Goal: Check status: Check status

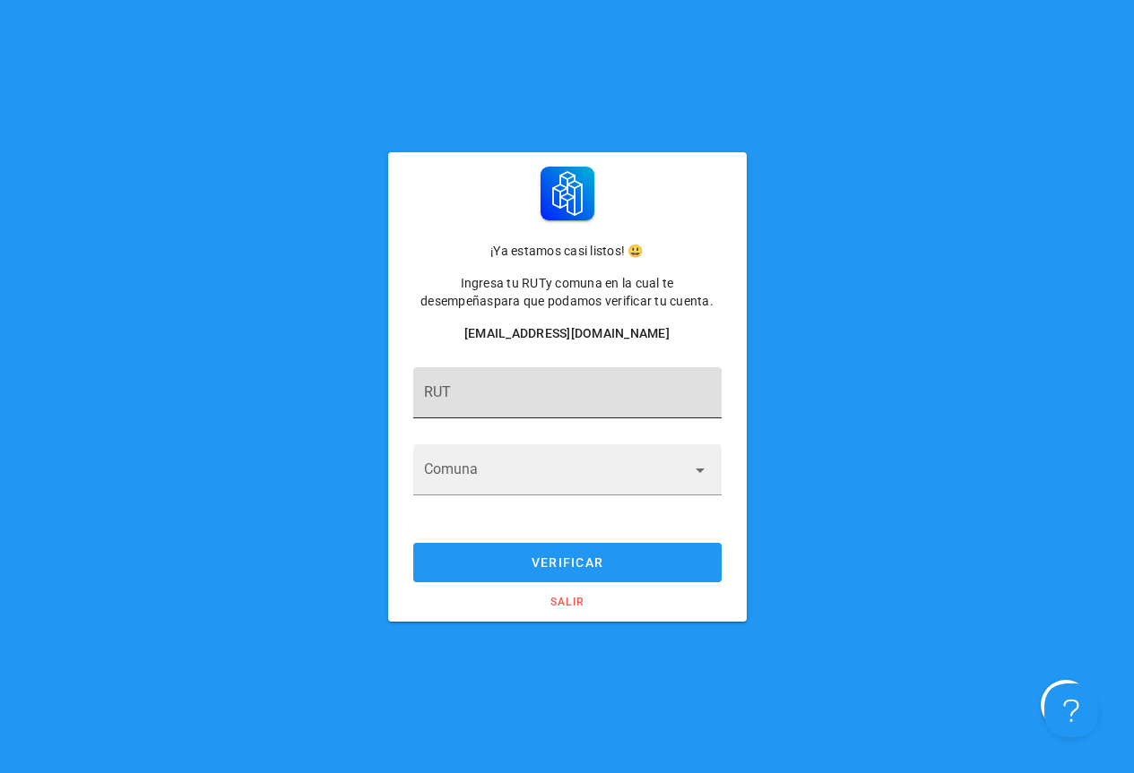
click at [565, 392] on input "RUT" at bounding box center [567, 401] width 287 height 29
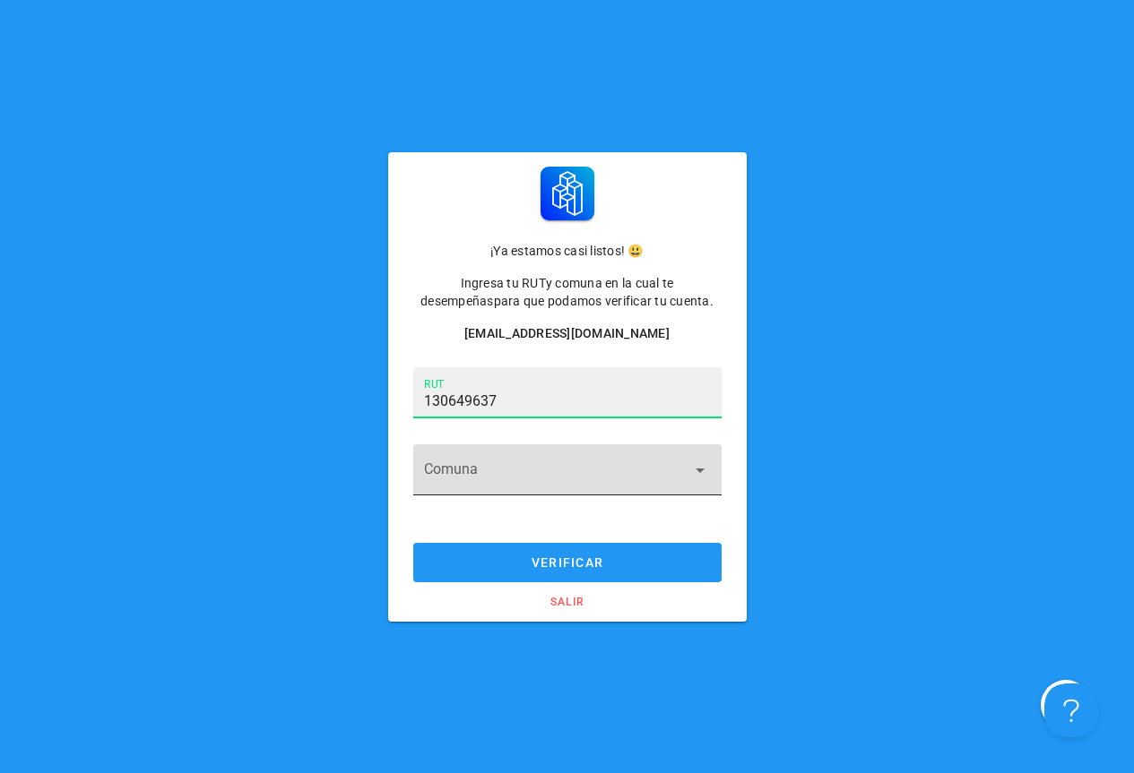
type input "13.064.963-7"
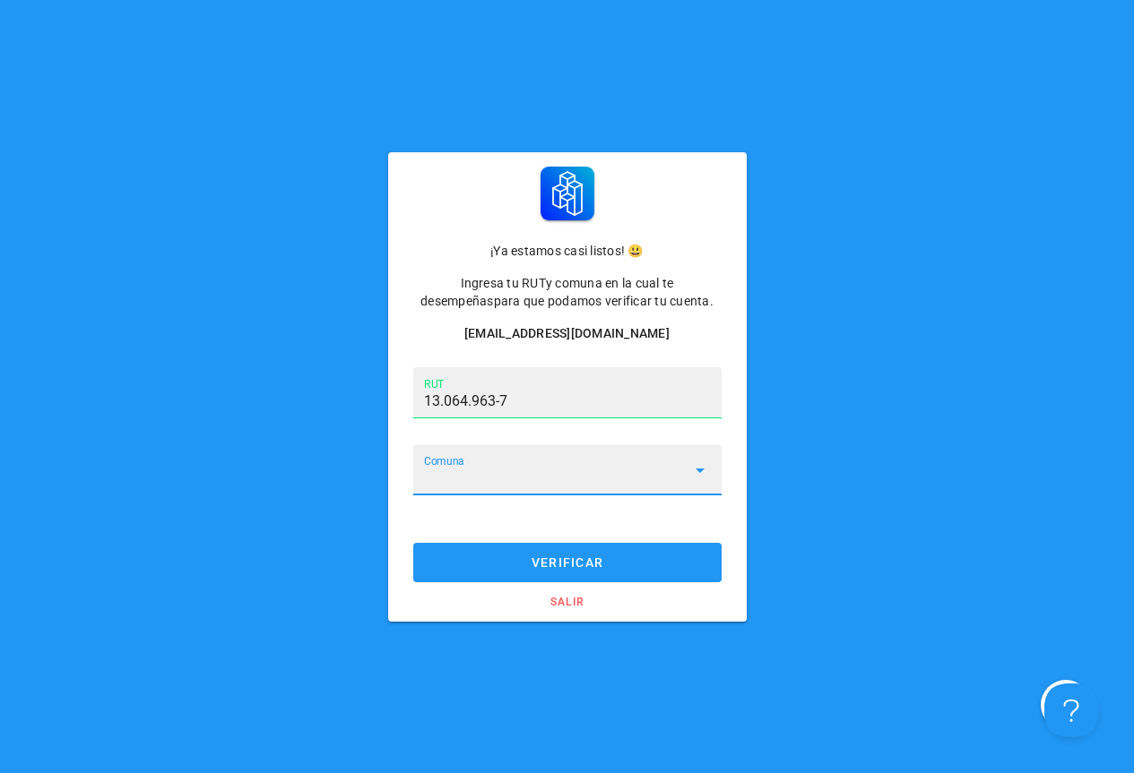
click at [628, 487] on input "Comuna" at bounding box center [555, 480] width 262 height 29
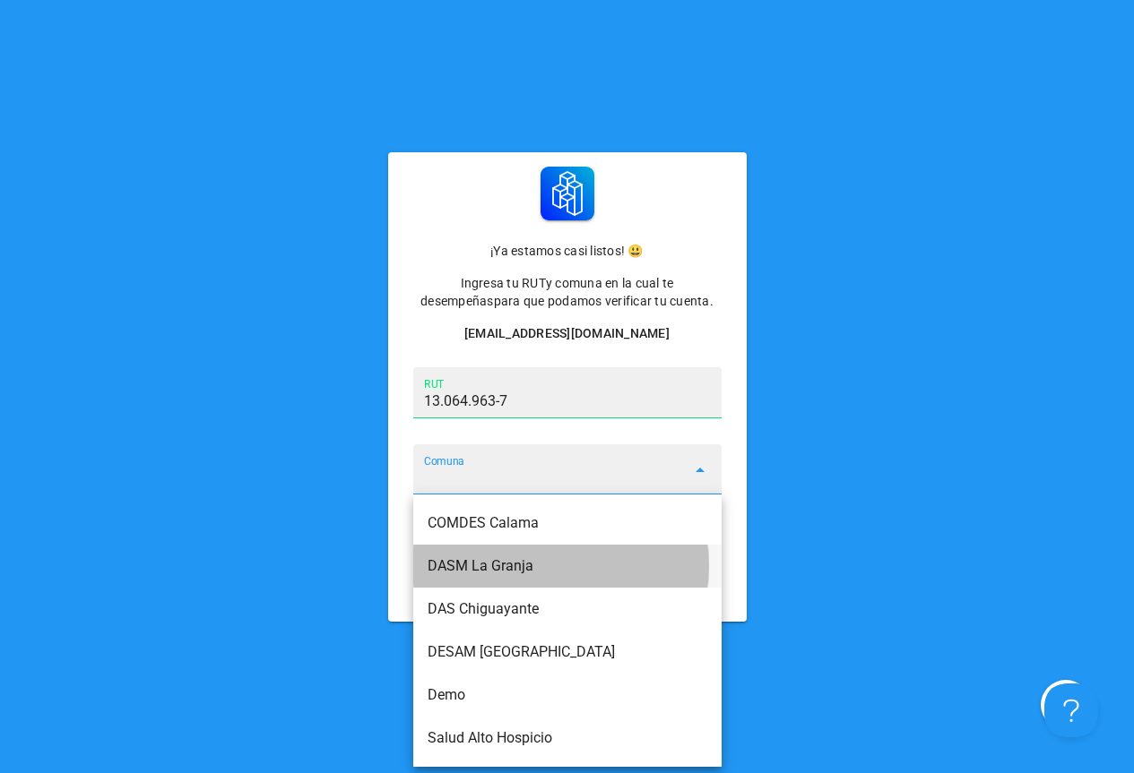
click at [521, 569] on div "DASM La Granja" at bounding box center [567, 565] width 280 height 17
type input "DASM La Granja"
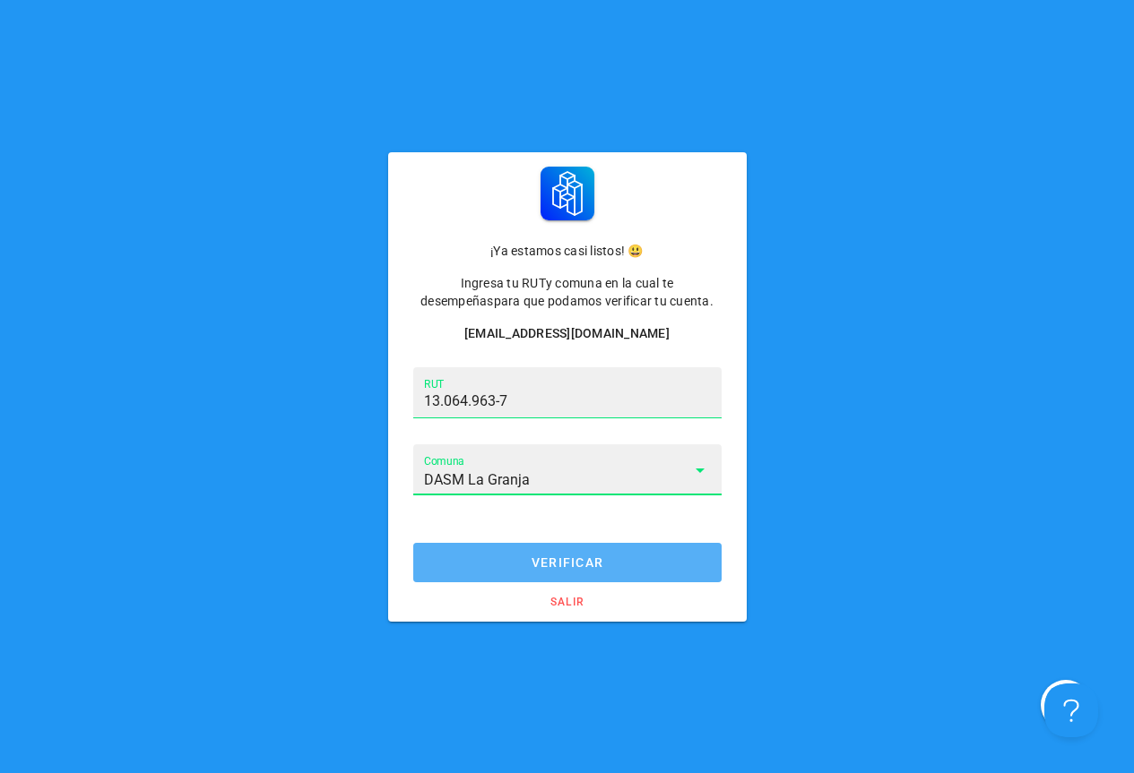
click at [540, 568] on span "verificar" at bounding box center [566, 563] width 273 height 14
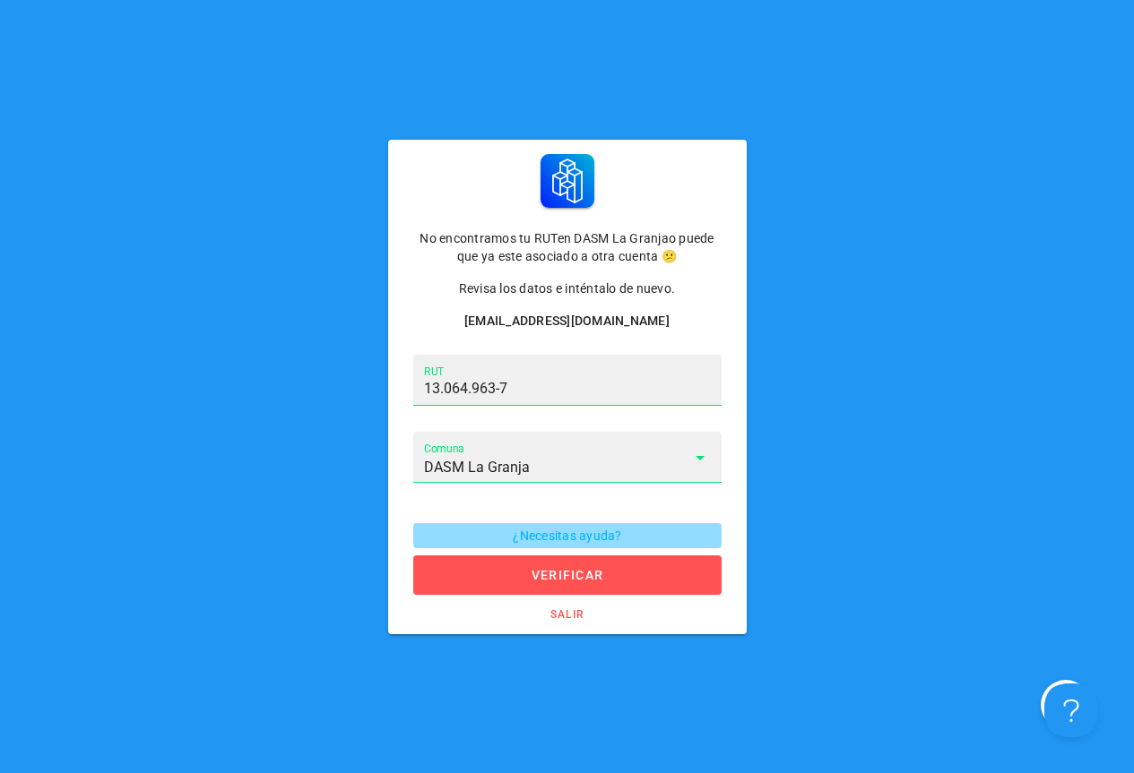
click at [602, 533] on span "¿Necesitas ayuda?" at bounding box center [567, 536] width 286 height 14
